Goal: Task Accomplishment & Management: Manage account settings

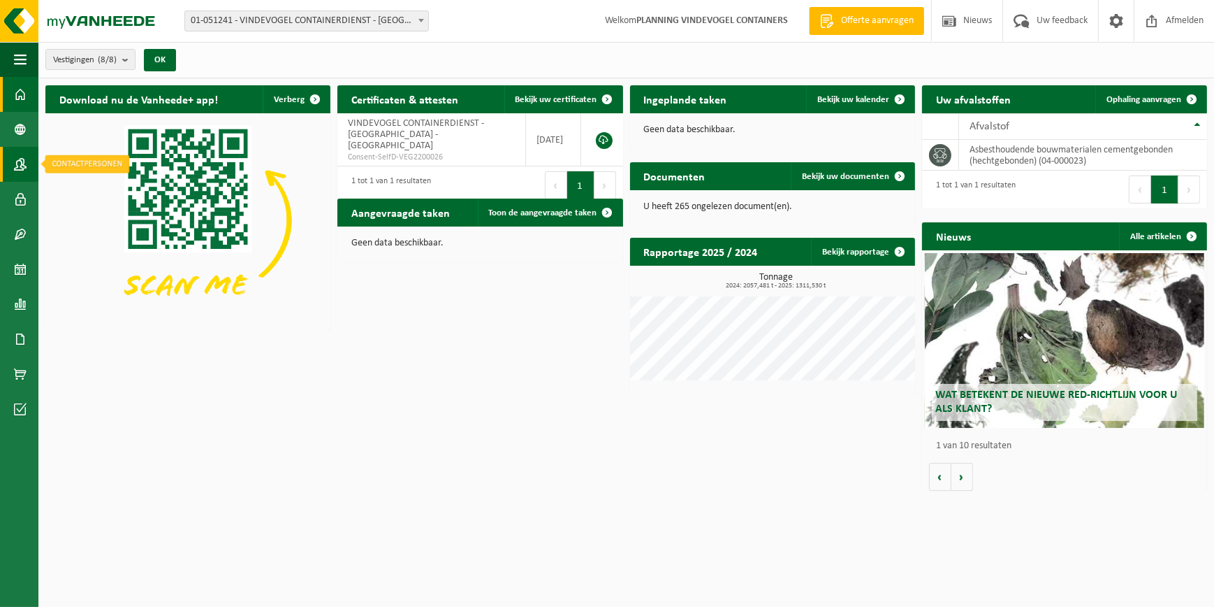
click at [23, 158] on span at bounding box center [20, 164] width 13 height 35
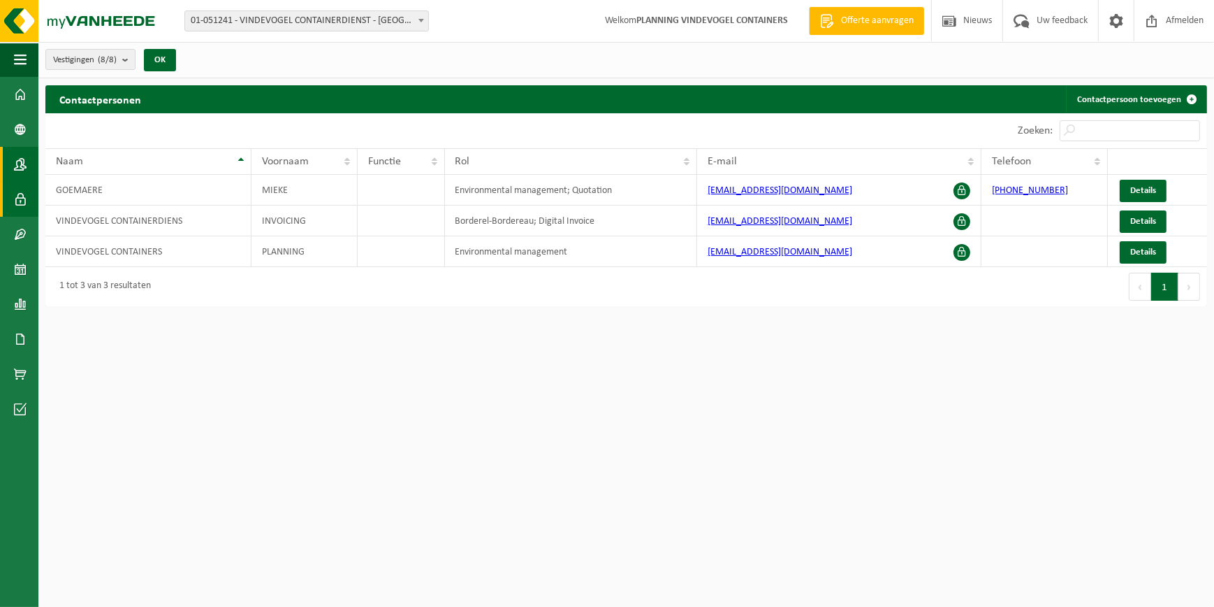
click at [24, 192] on span at bounding box center [20, 199] width 13 height 35
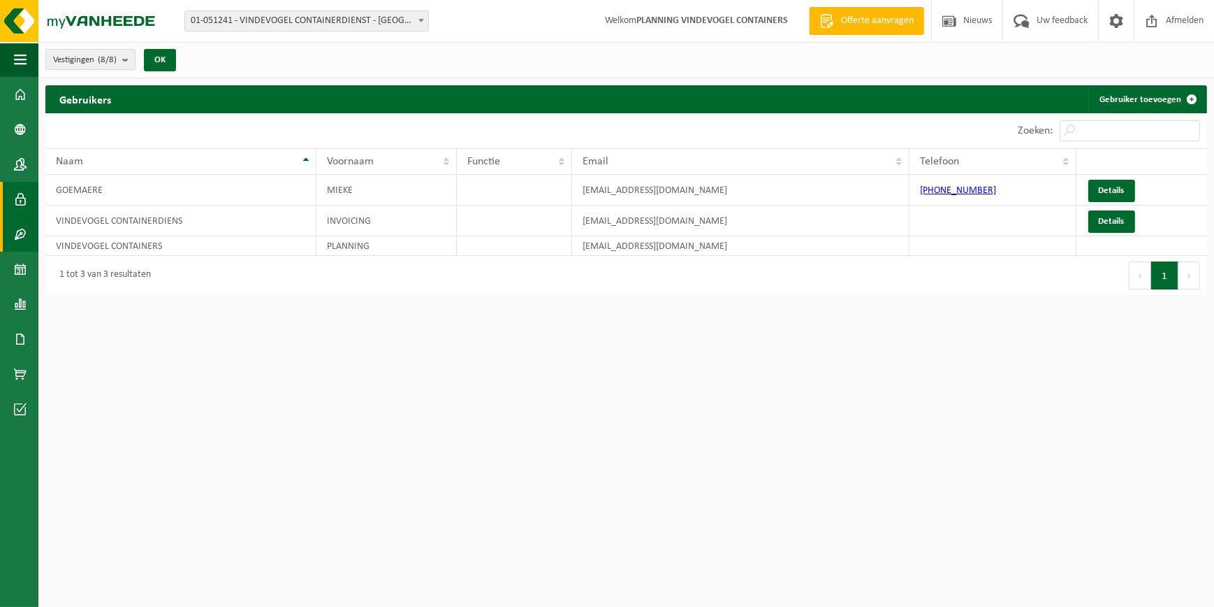
click at [24, 230] on span at bounding box center [20, 234] width 13 height 35
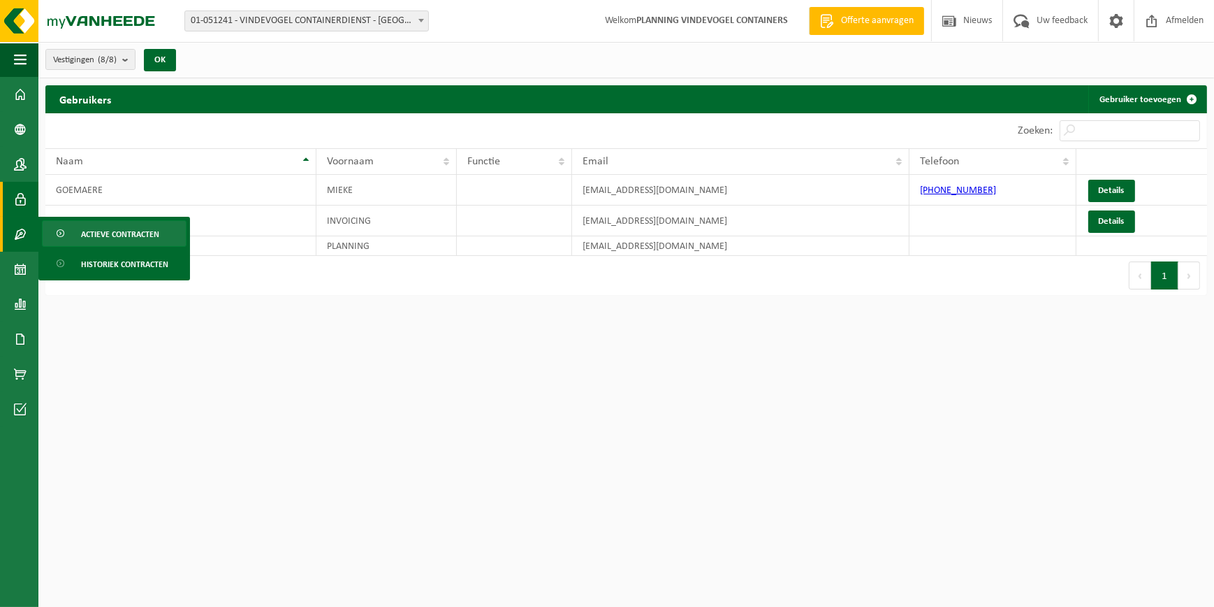
click at [89, 239] on span "Actieve contracten" at bounding box center [120, 234] width 78 height 27
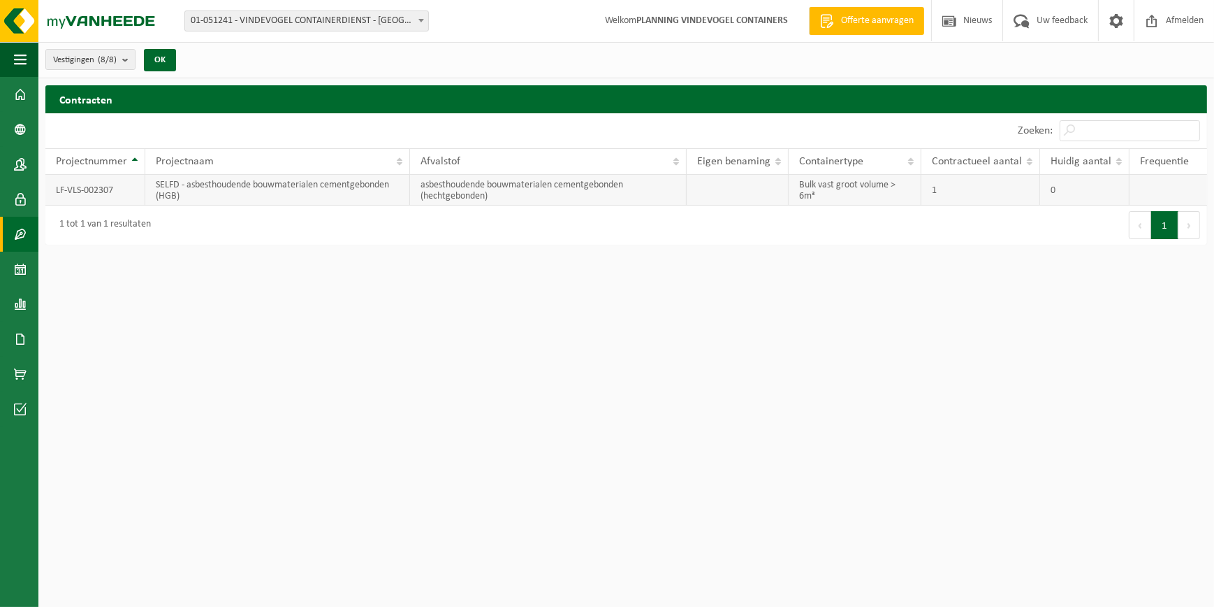
click at [458, 192] on td "asbesthoudende bouwmaterialen cementgebonden (hechtgebonden)" at bounding box center [548, 190] width 277 height 31
click at [228, 191] on td "SELFD - asbesthoudende bouwmaterialen cementgebonden (HGB)" at bounding box center [277, 190] width 265 height 31
click at [228, 192] on td "SELFD - asbesthoudende bouwmaterialen cementgebonden (HGB)" at bounding box center [277, 190] width 265 height 31
click at [14, 273] on link "Kalender" at bounding box center [19, 269] width 38 height 35
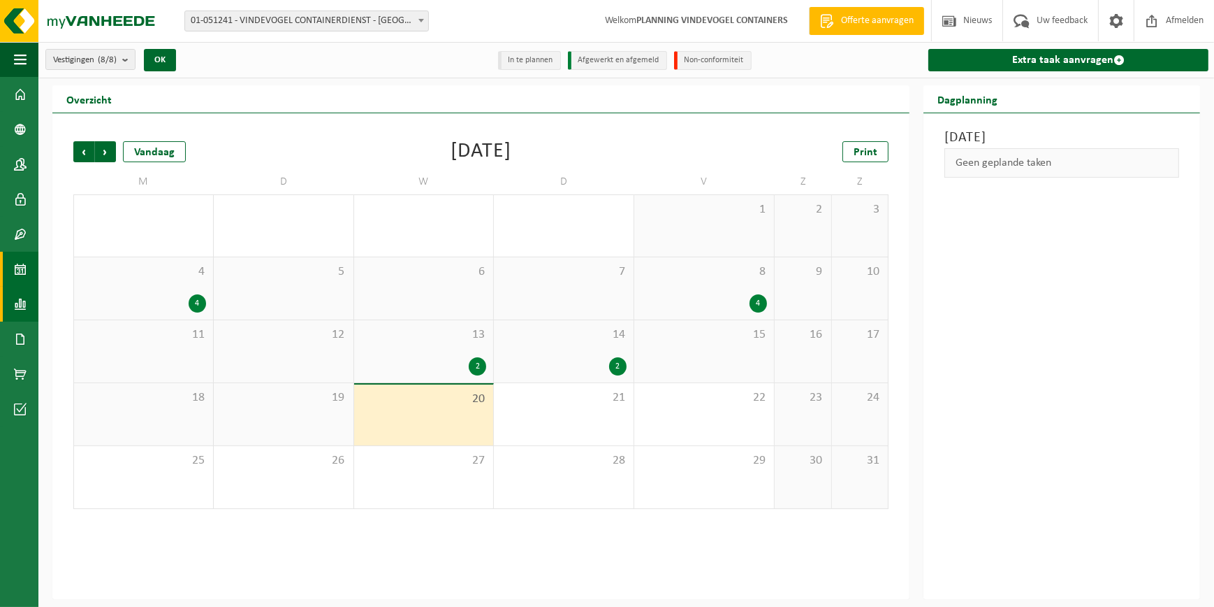
click at [31, 296] on link "Rapportage" at bounding box center [19, 303] width 38 height 35
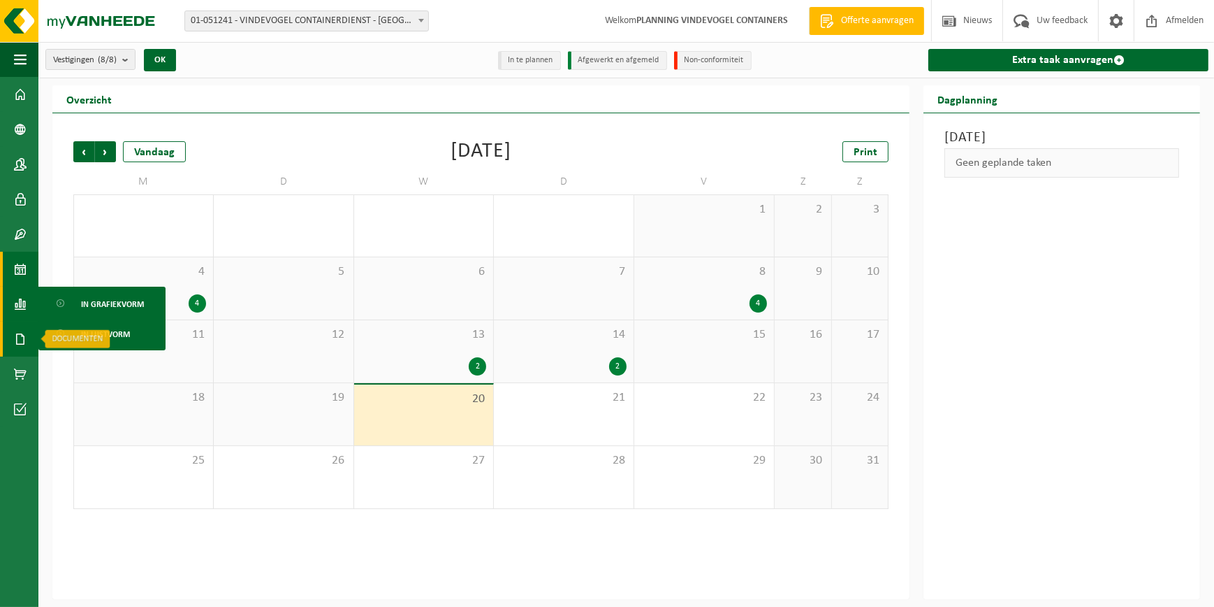
click at [22, 340] on span at bounding box center [20, 338] width 13 height 35
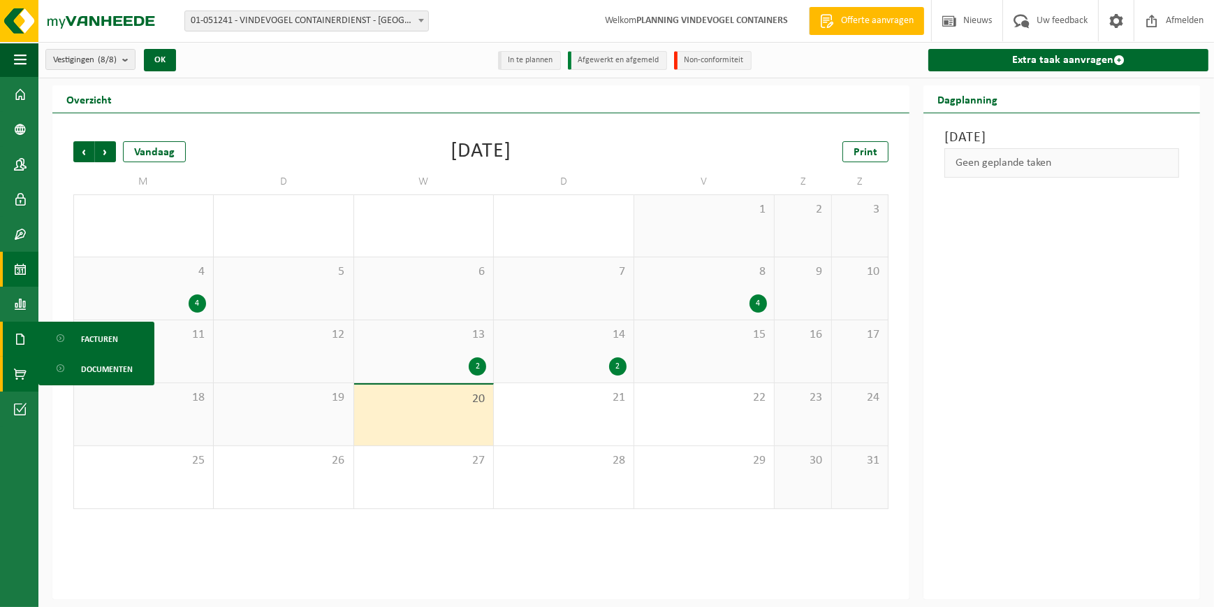
click at [17, 366] on span at bounding box center [20, 373] width 13 height 35
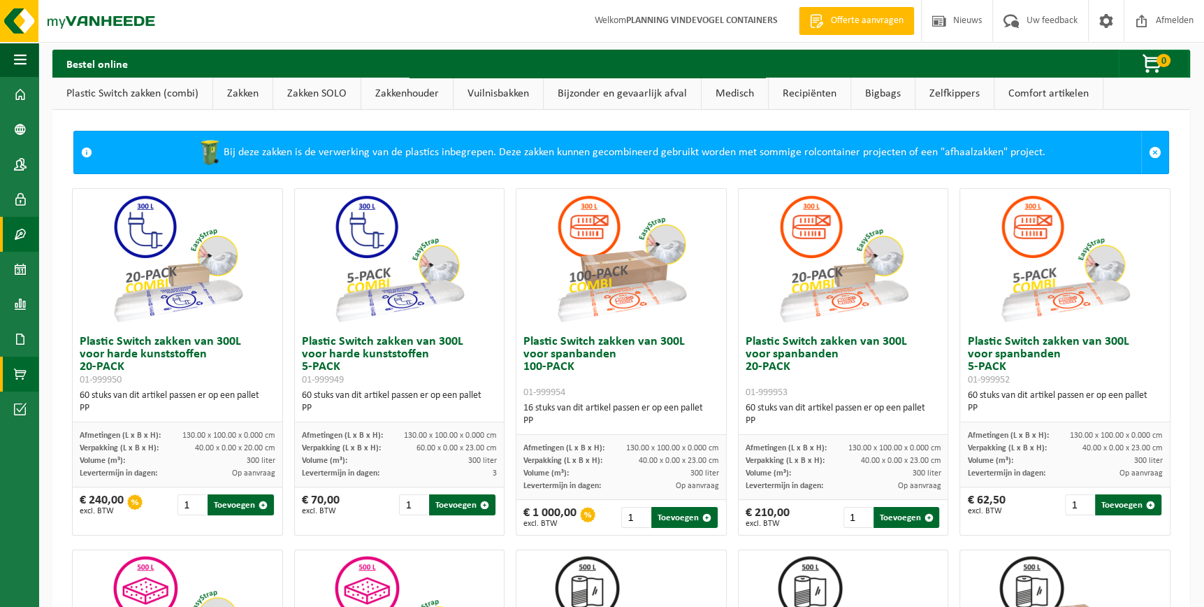
click at [24, 231] on span at bounding box center [20, 234] width 13 height 35
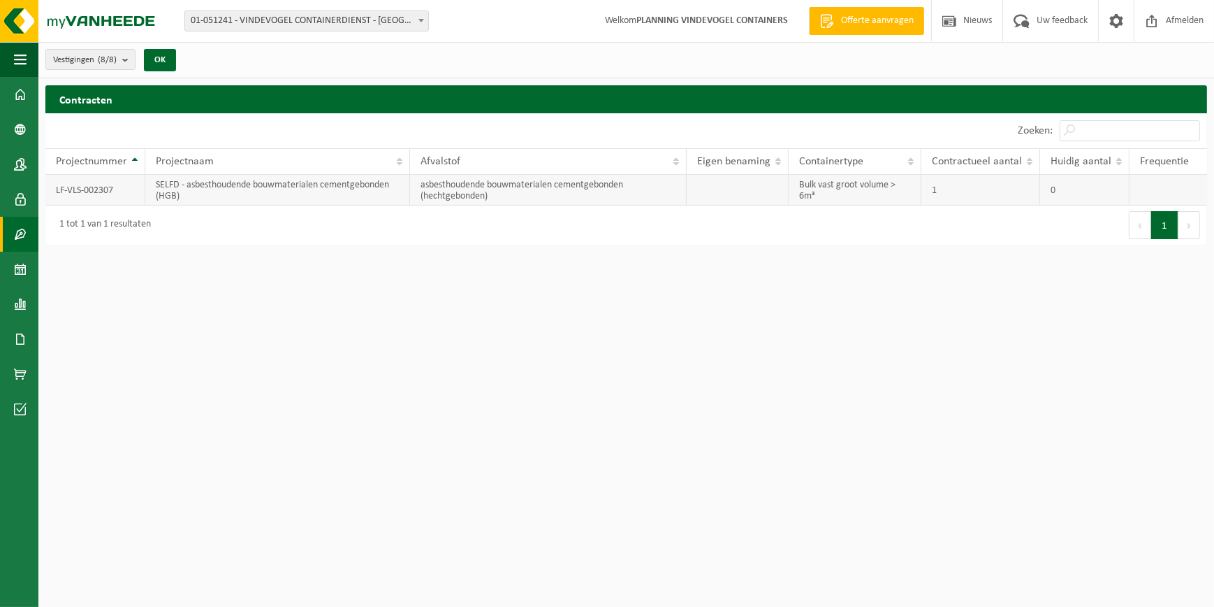
click at [106, 196] on td "LF-VLS-002307" at bounding box center [95, 190] width 100 height 31
click at [259, 188] on td "SELFD - asbesthoudende bouwmaterialen cementgebonden (HGB)" at bounding box center [277, 190] width 265 height 31
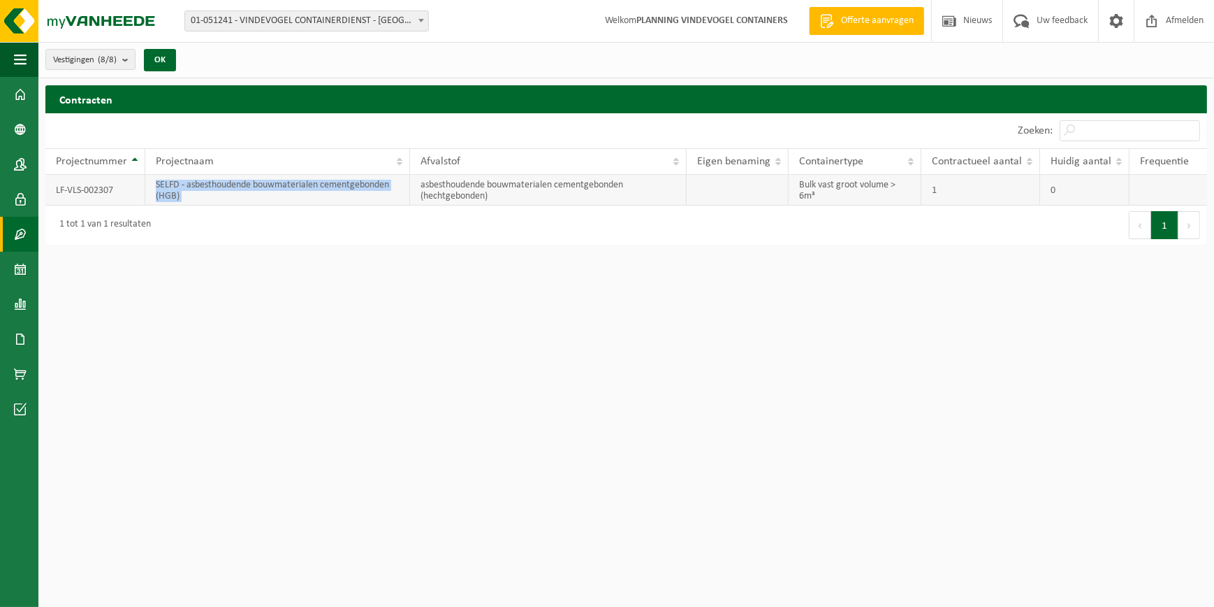
click at [259, 188] on td "SELFD - asbesthoudende bouwmaterialen cementgebonden (HGB)" at bounding box center [277, 190] width 265 height 31
drag, startPoint x: 259, startPoint y: 188, endPoint x: 249, endPoint y: 268, distance: 80.9
click at [249, 268] on html "Vestiging: 01-051241 - VINDEVOGEL CONTAINERDIENST - [GEOGRAPHIC_DATA] - [GEOGRA…" at bounding box center [607, 303] width 1214 height 607
click at [109, 101] on h2 "Contracten" at bounding box center [626, 98] width 1162 height 27
